Goal: Task Accomplishment & Management: Manage account settings

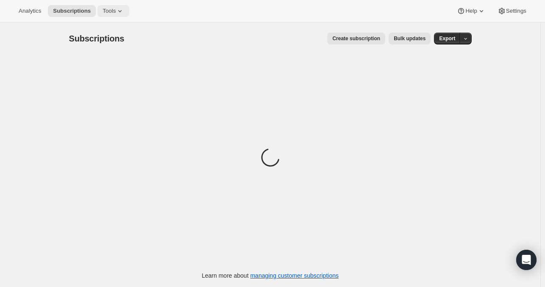
click at [106, 14] on span "Tools" at bounding box center [108, 11] width 13 height 7
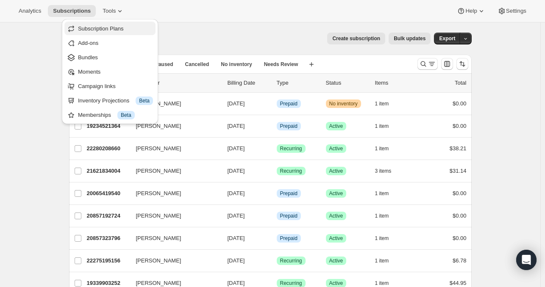
click at [112, 27] on span "Subscription Plans" at bounding box center [101, 28] width 46 height 6
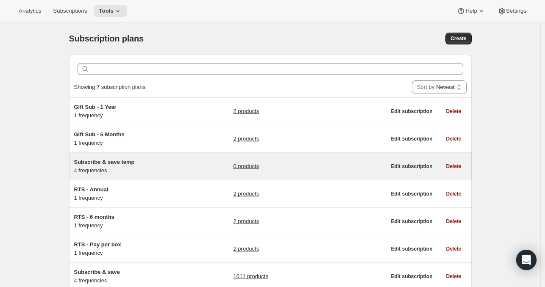
scroll to position [59, 0]
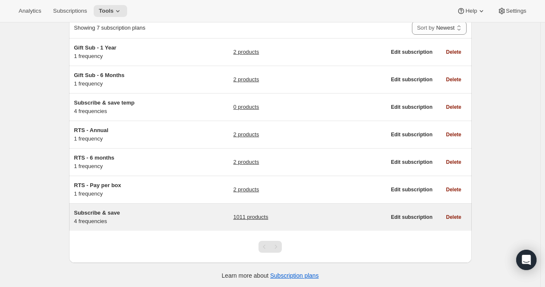
click at [263, 215] on link "1011 products" at bounding box center [250, 217] width 35 height 8
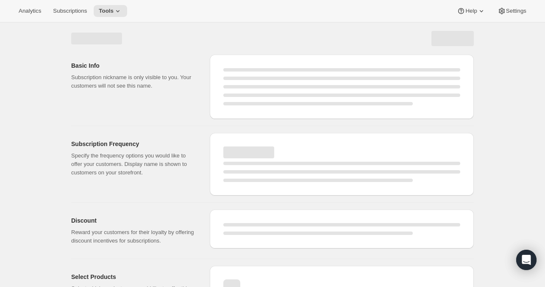
select select "WEEK"
select select "MONTH"
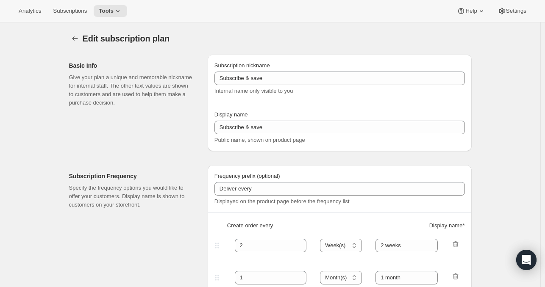
type input "Autoship and save"
type input "Deliver every:"
type input "1"
type input "1 week"
type input "2"
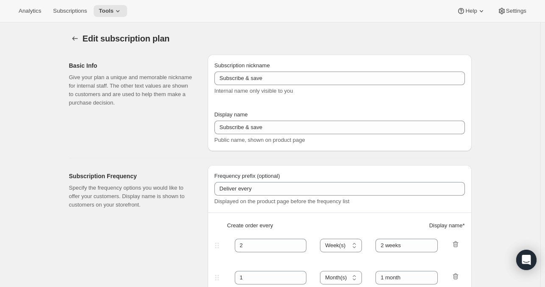
select select "WEEK"
type input "2 weeks"
type input "Put your fuel on autoship and save 20% on your first order and 5% on all future…"
select select "MONTH"
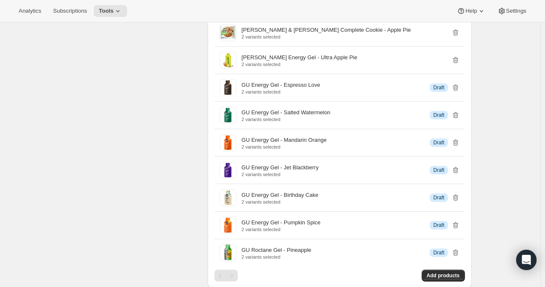
scroll to position [10983, 0]
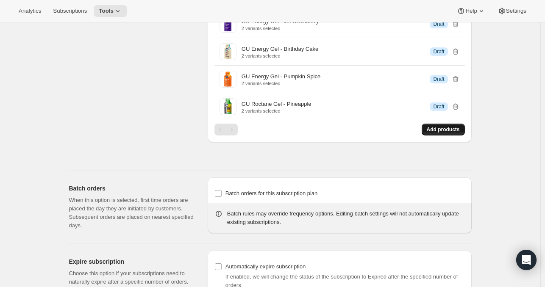
click at [451, 126] on span "Add products" at bounding box center [442, 129] width 33 height 7
